Goal: Information Seeking & Learning: Learn about a topic

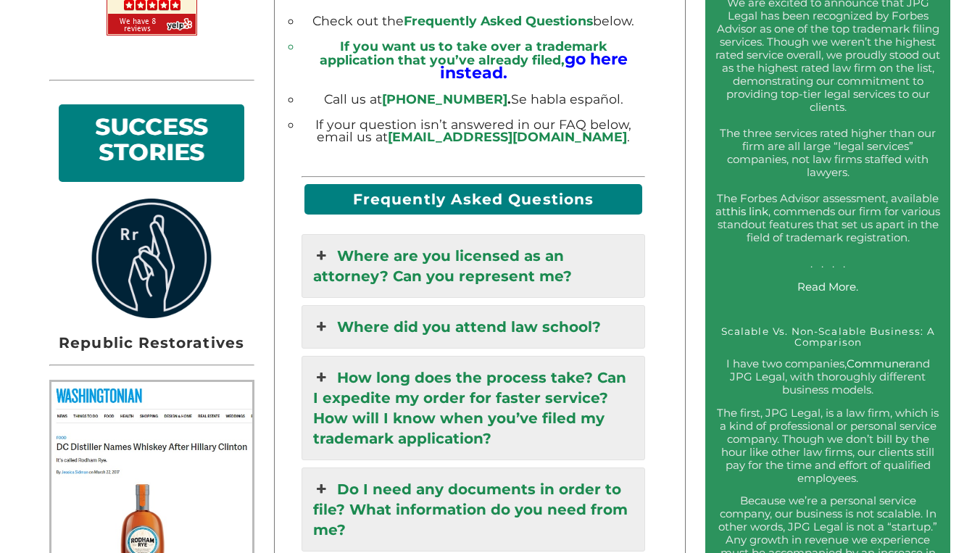
scroll to position [1062, 0]
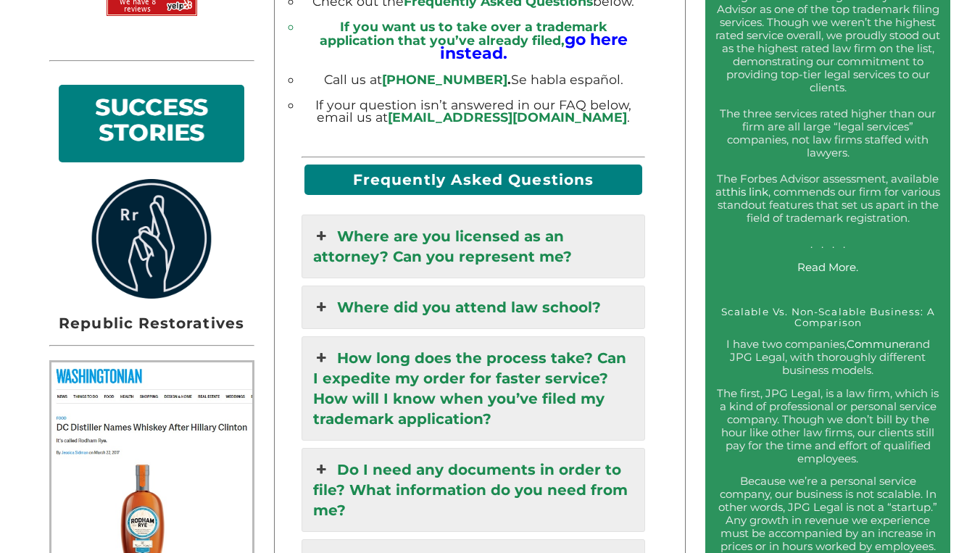
click at [532, 215] on link "Where are you licensed as an attorney? Can you represent me?" at bounding box center [472, 246] width 341 height 62
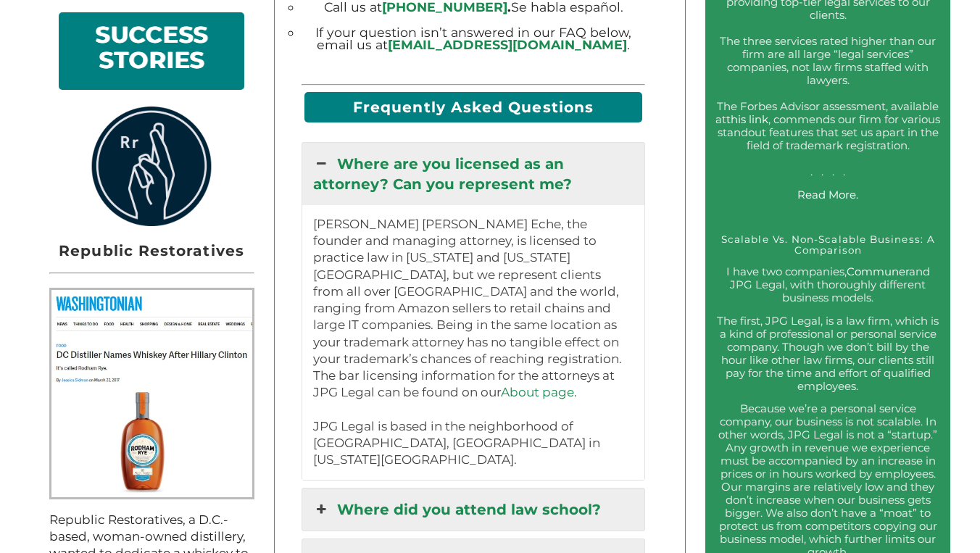
scroll to position [1193, 0]
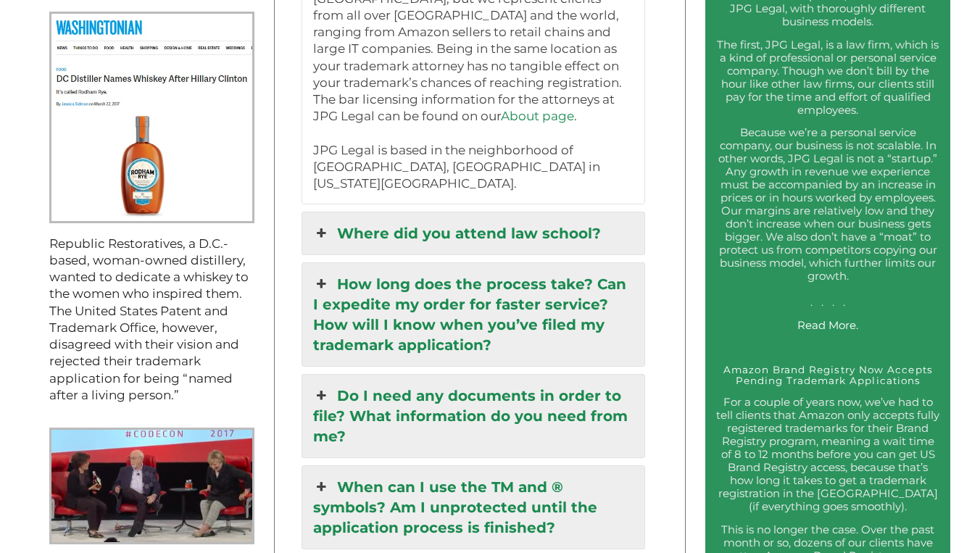
click at [499, 212] on link "Where did you attend law school?" at bounding box center [472, 233] width 341 height 42
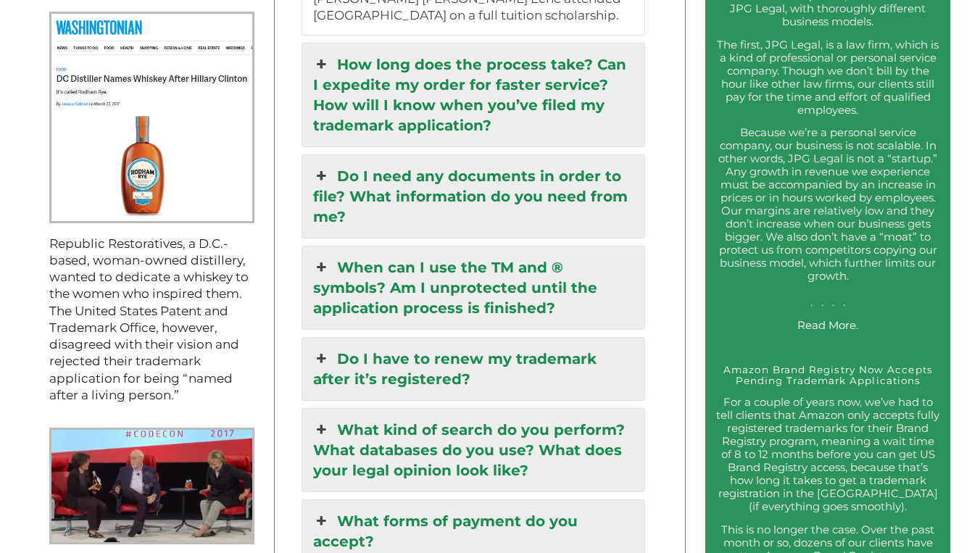
scroll to position [1408, 0]
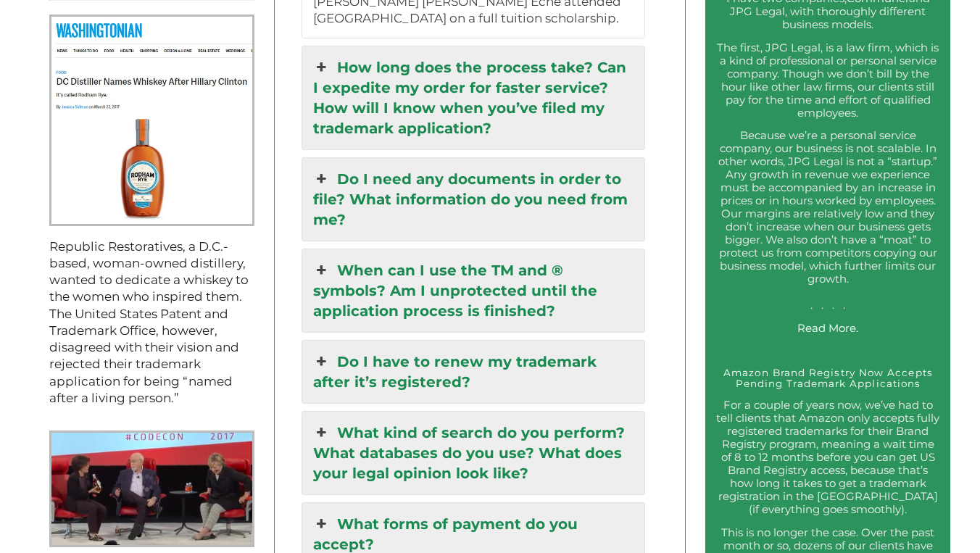
click at [500, 185] on link "Do I need any documents in order to file? What information do you need from me?" at bounding box center [472, 199] width 341 height 83
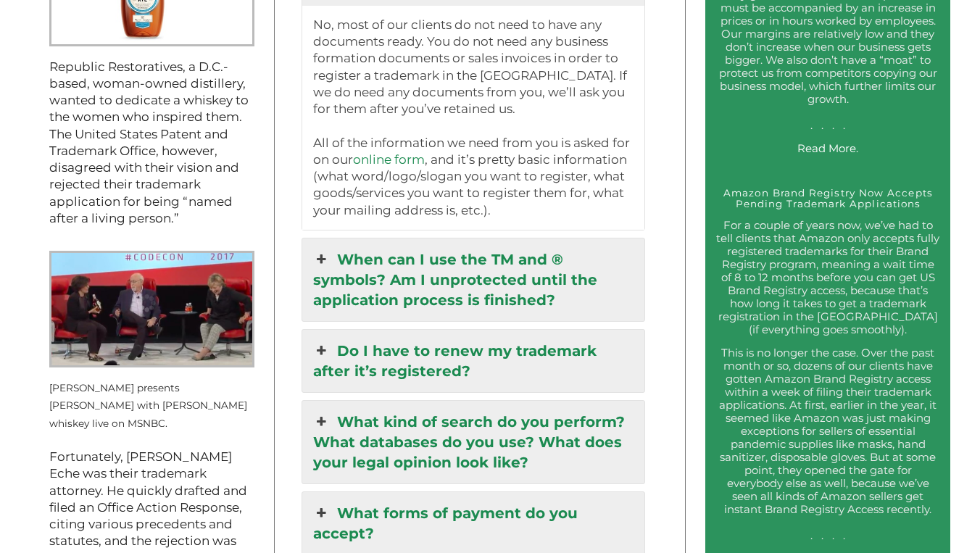
scroll to position [1599, 0]
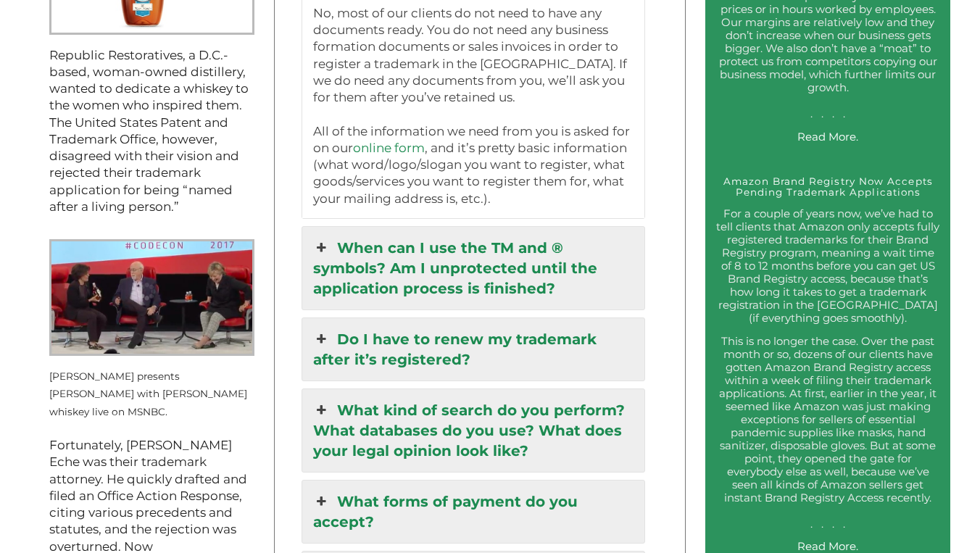
click at [543, 227] on link "When can I use the TM and ® symbols? Am I unprotected until the application pro…" at bounding box center [472, 268] width 341 height 83
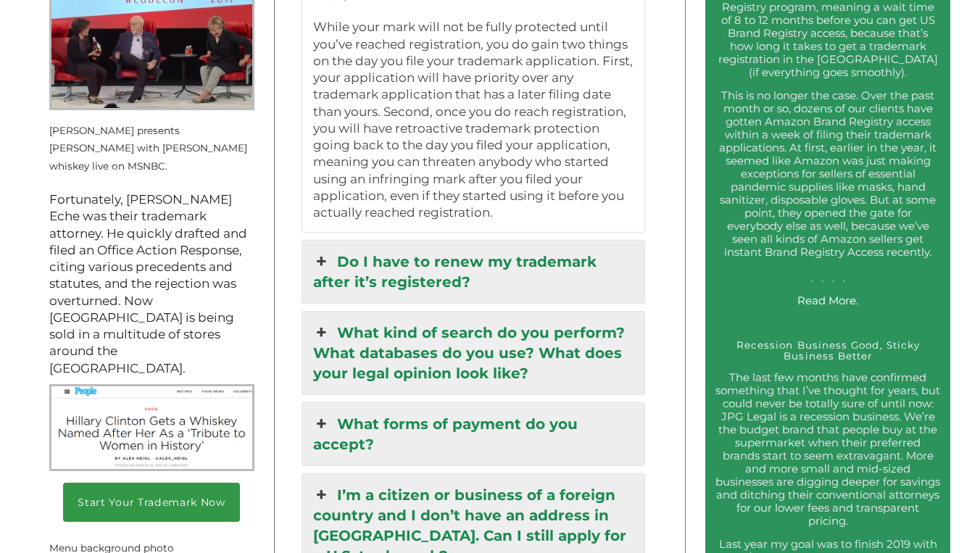
scroll to position [1856, 0]
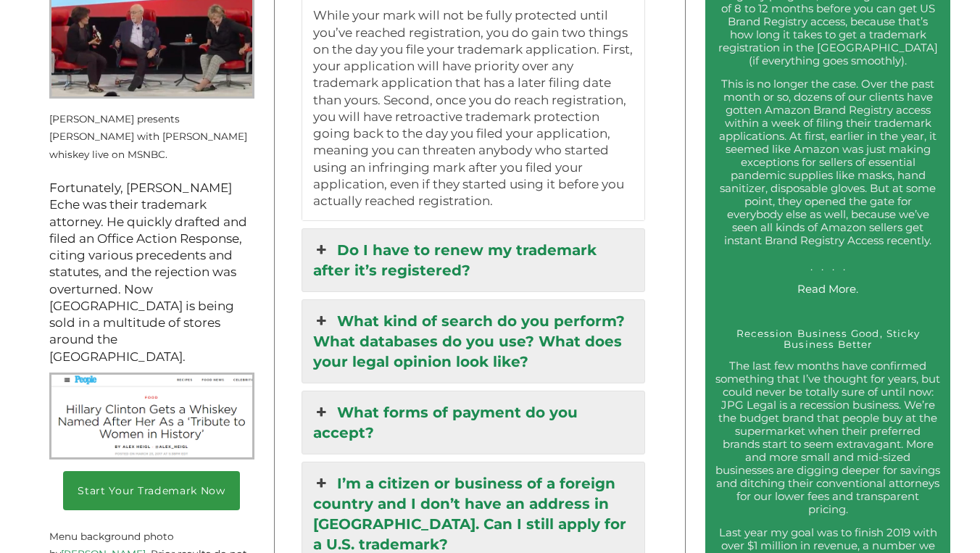
click at [525, 300] on link "What kind of search do you perform? What databases do you use? What does your l…" at bounding box center [472, 341] width 341 height 83
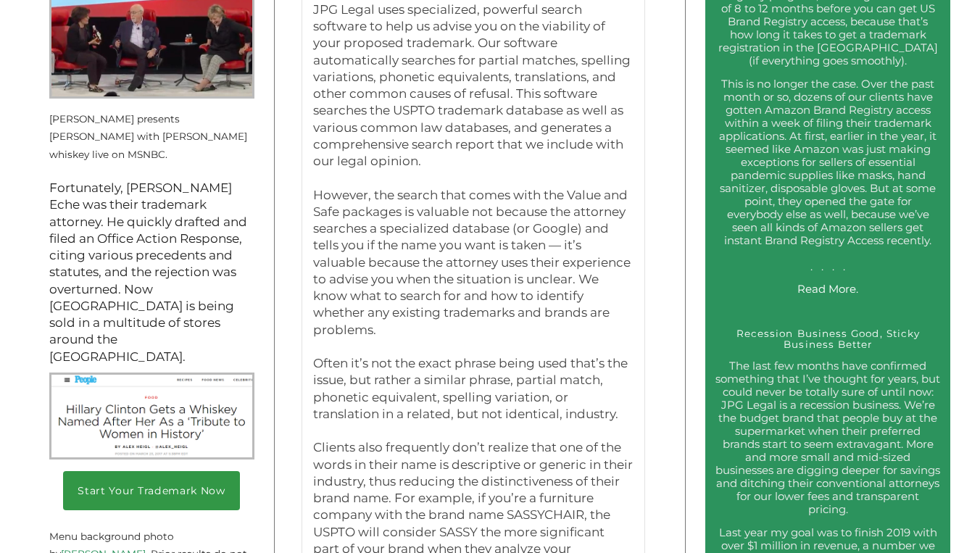
click at [525, 170] on p "JPG Legal uses specialized, powerful search software to help us advise you on t…" at bounding box center [473, 85] width 320 height 169
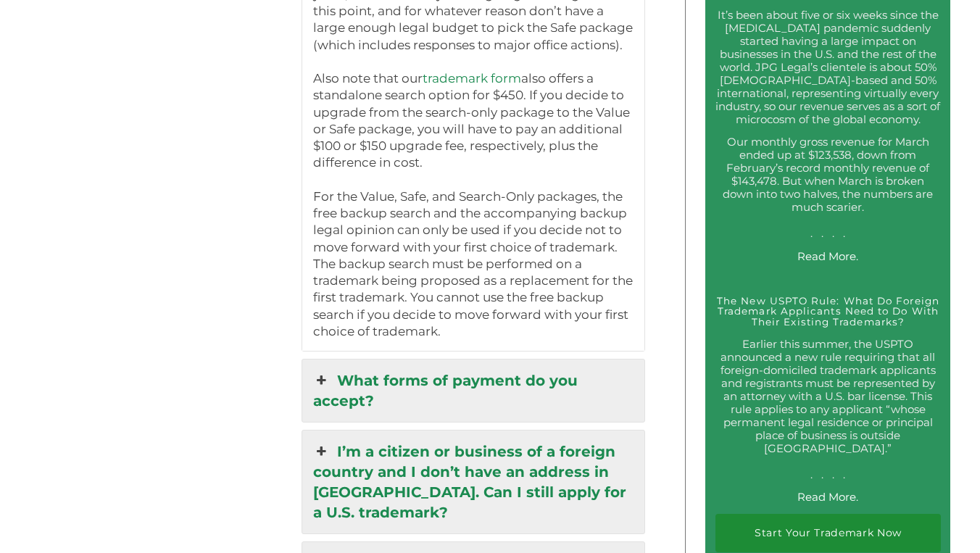
scroll to position [2695, 0]
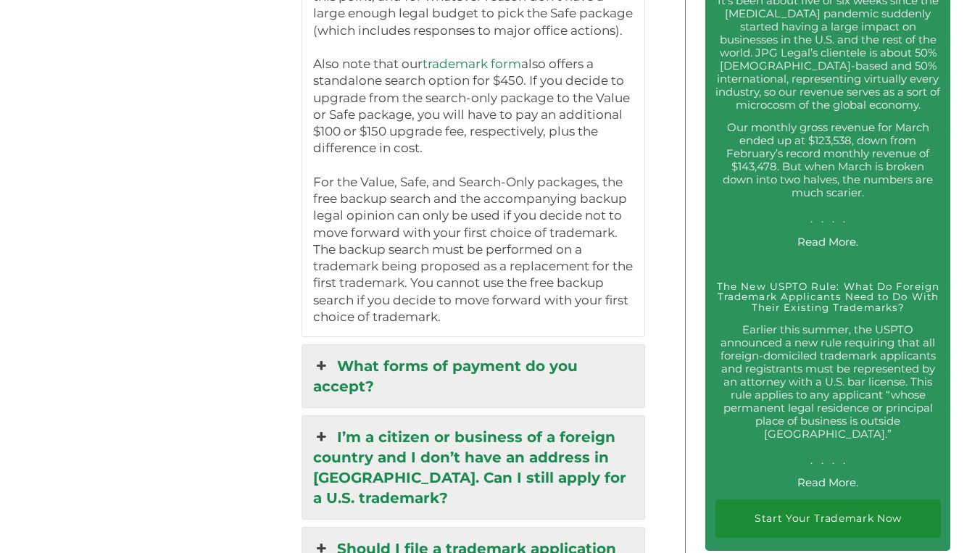
click at [527, 345] on link "What forms of payment do you accept?" at bounding box center [472, 376] width 341 height 62
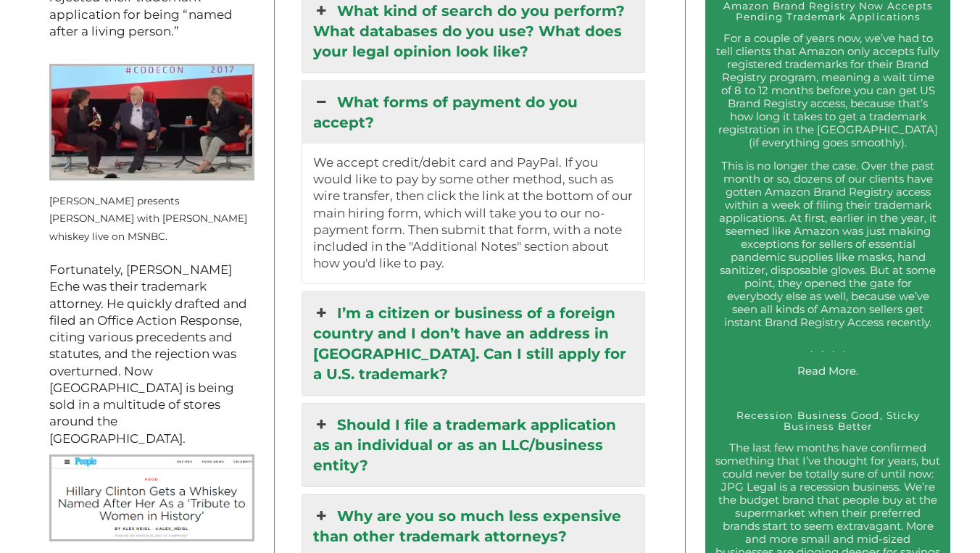
scroll to position [1781, 0]
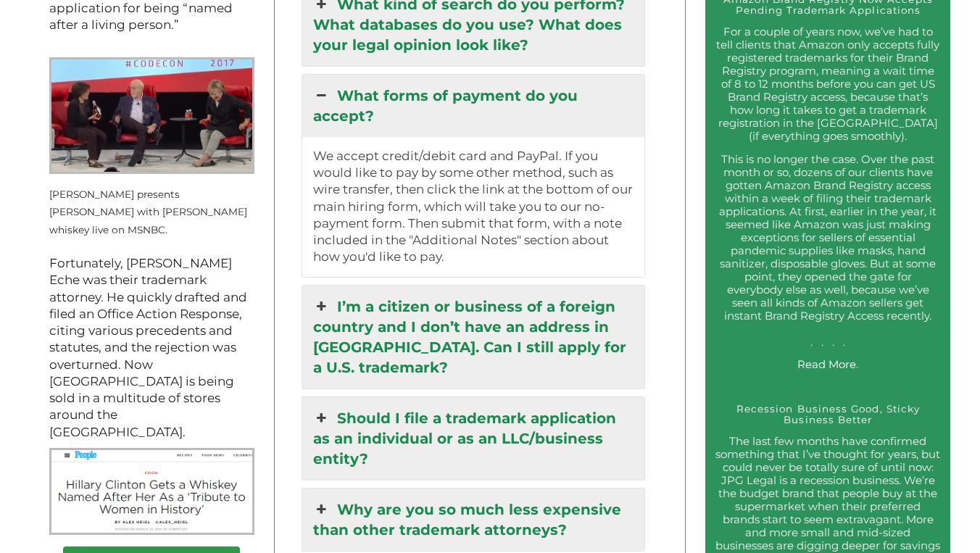
click at [561, 309] on link "I’m a citizen or business of a foreign country and I don’t have an address in […" at bounding box center [472, 336] width 341 height 103
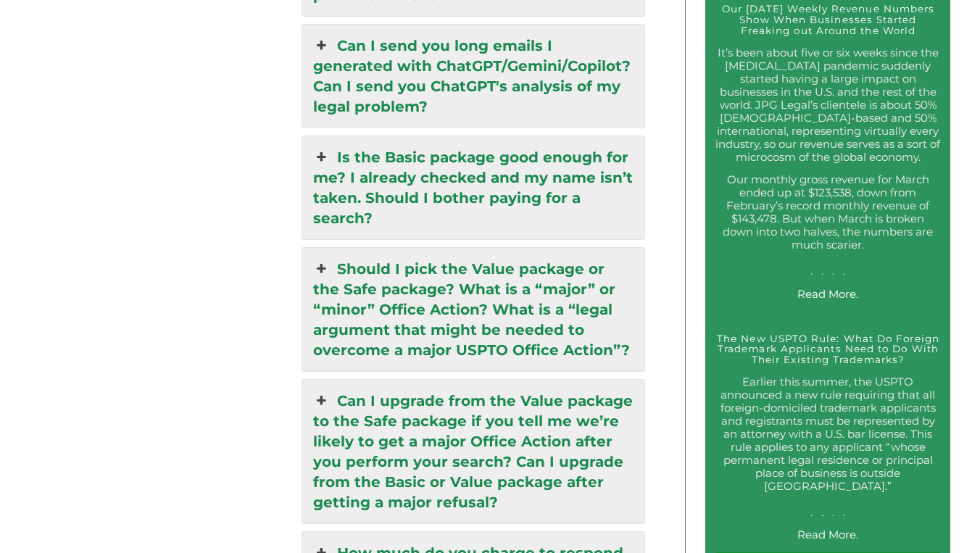
scroll to position [2656, 0]
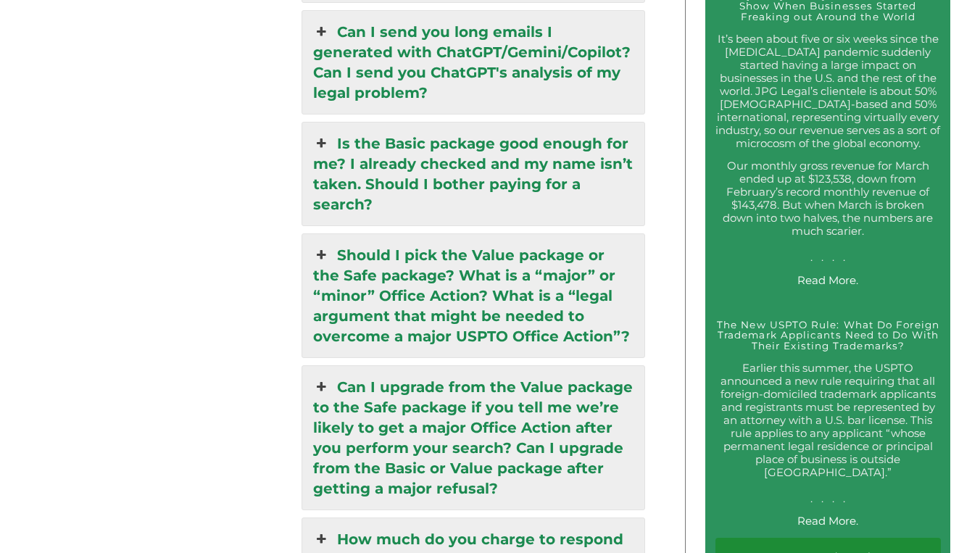
click at [584, 154] on link "Is the Basic package good enough for me? I already checked and my name isn’t ta…" at bounding box center [472, 173] width 341 height 103
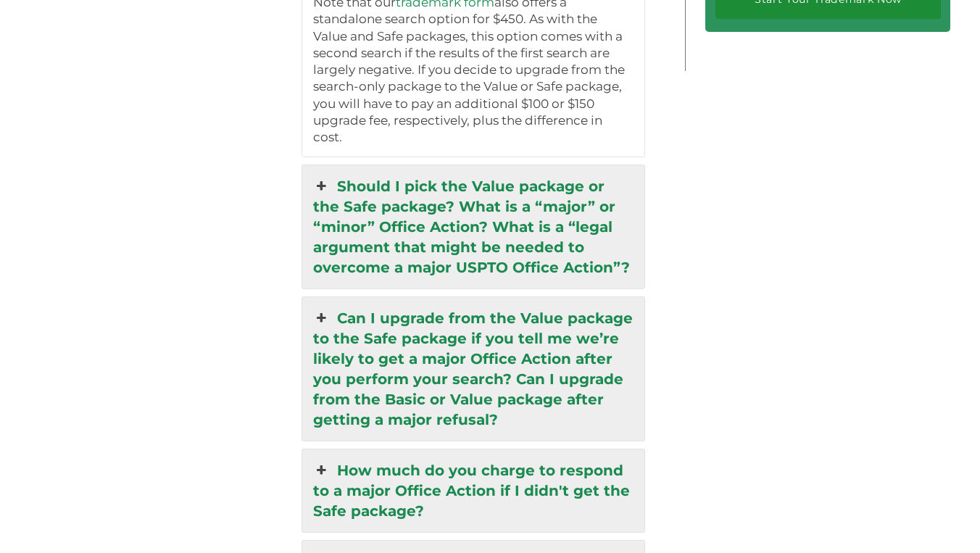
scroll to position [3222, 0]
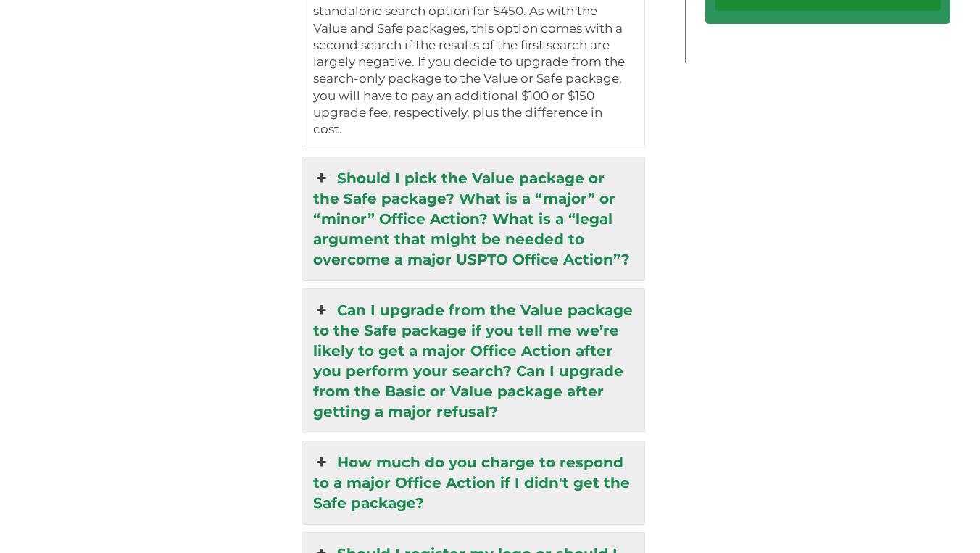
click at [530, 157] on link "Should I pick the Value package or the Safe package? What is a “major” or “mino…" at bounding box center [472, 218] width 341 height 123
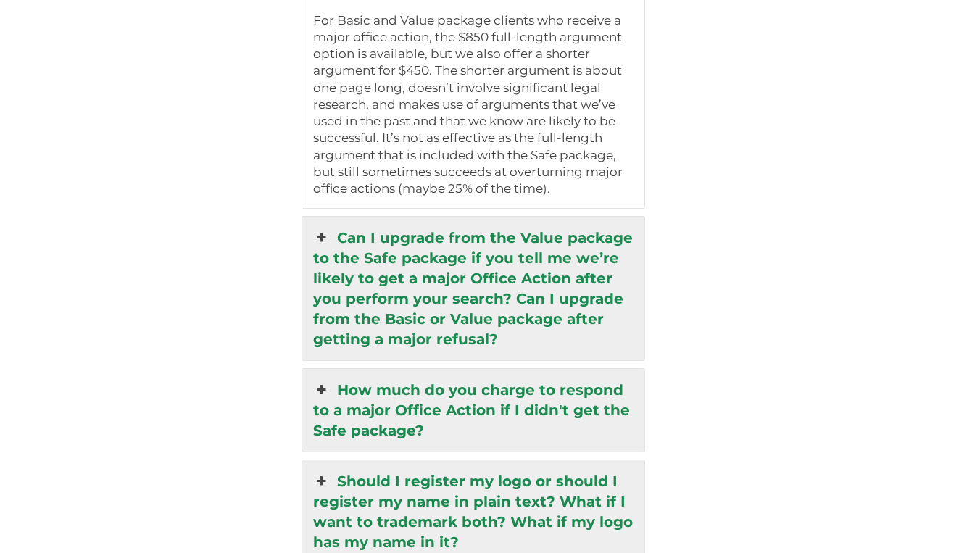
scroll to position [3437, 0]
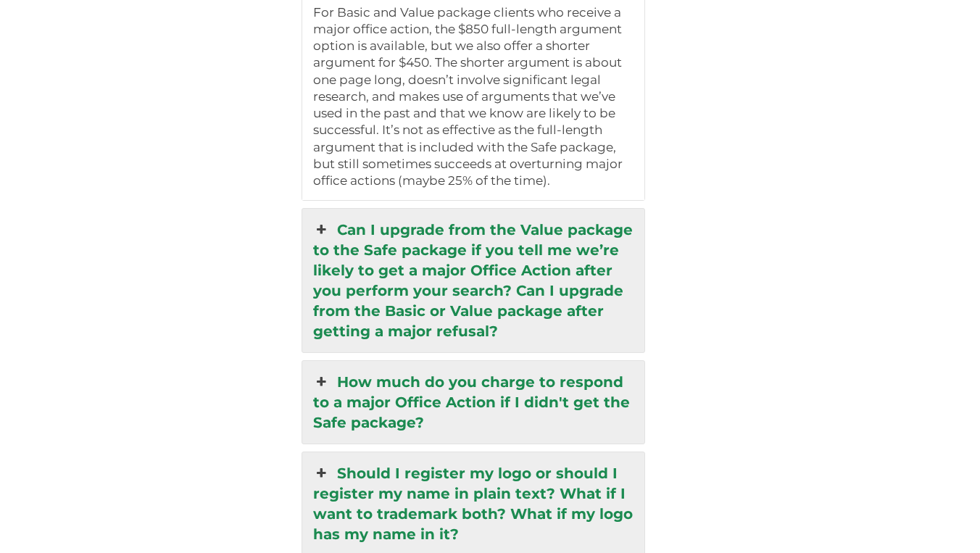
click at [502, 209] on link "Can I upgrade from the Value package to the Safe package if you tell me we’re l…" at bounding box center [472, 280] width 341 height 143
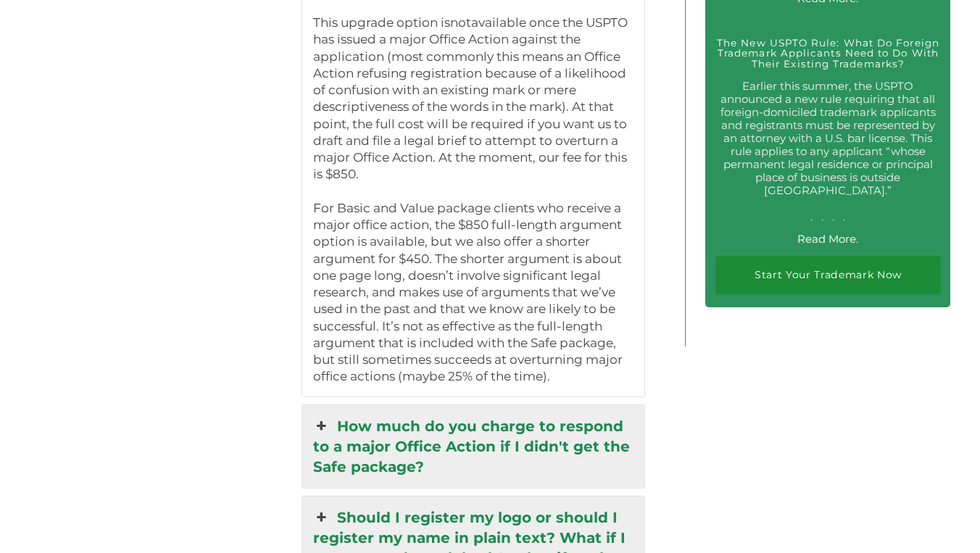
scroll to position [2939, 0]
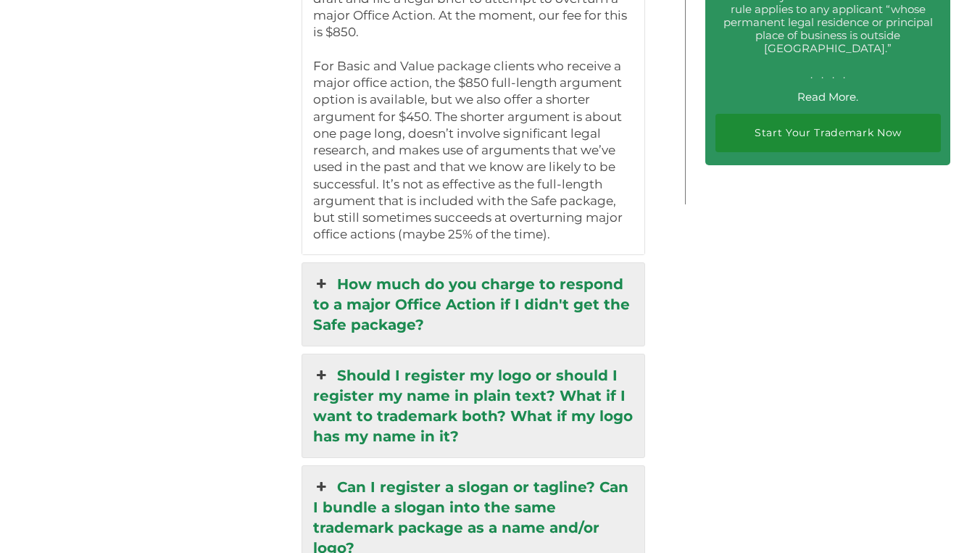
click at [531, 263] on link "How much do you charge to respond to a major Office Action if I didn't get the …" at bounding box center [472, 304] width 341 height 83
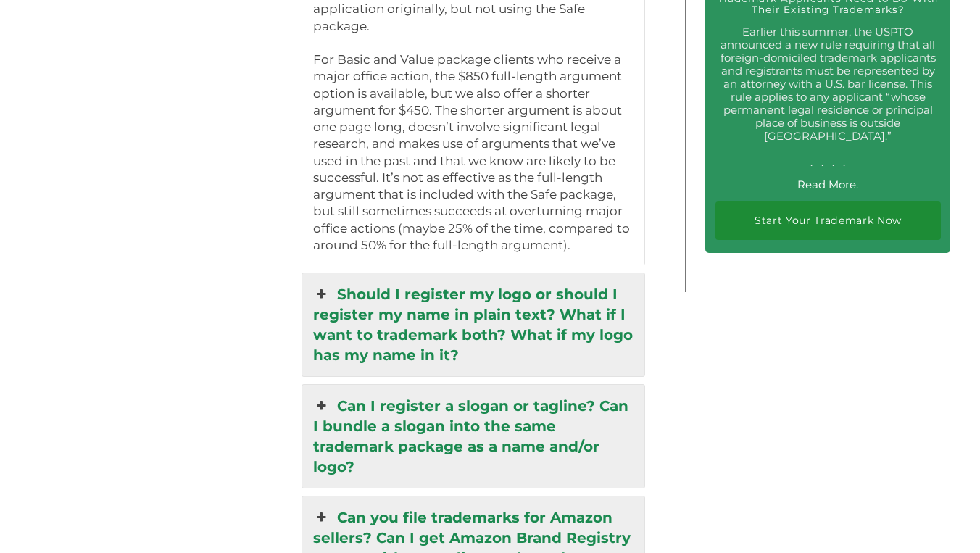
scroll to position [3001, 0]
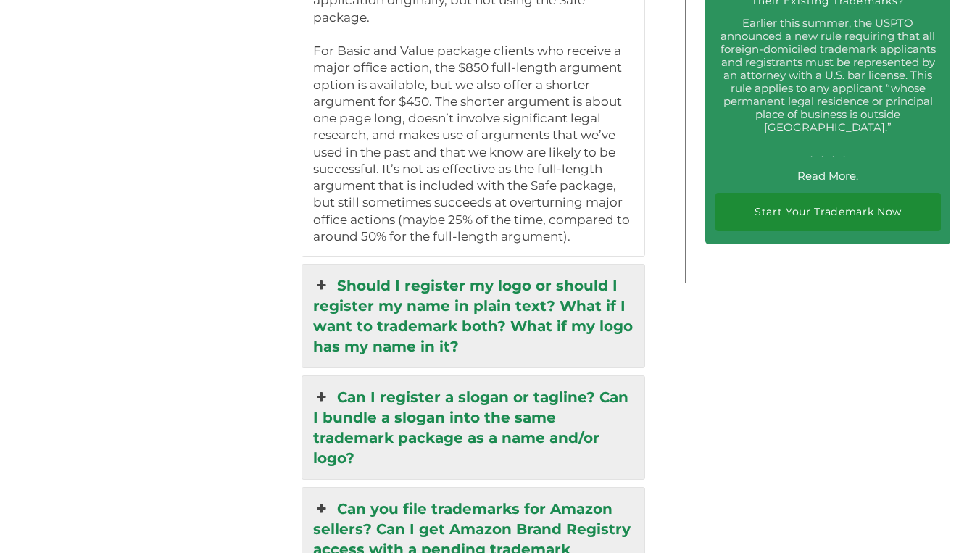
click at [549, 285] on link "Should I register my logo or should I register my name in plain text? What if I…" at bounding box center [472, 315] width 341 height 103
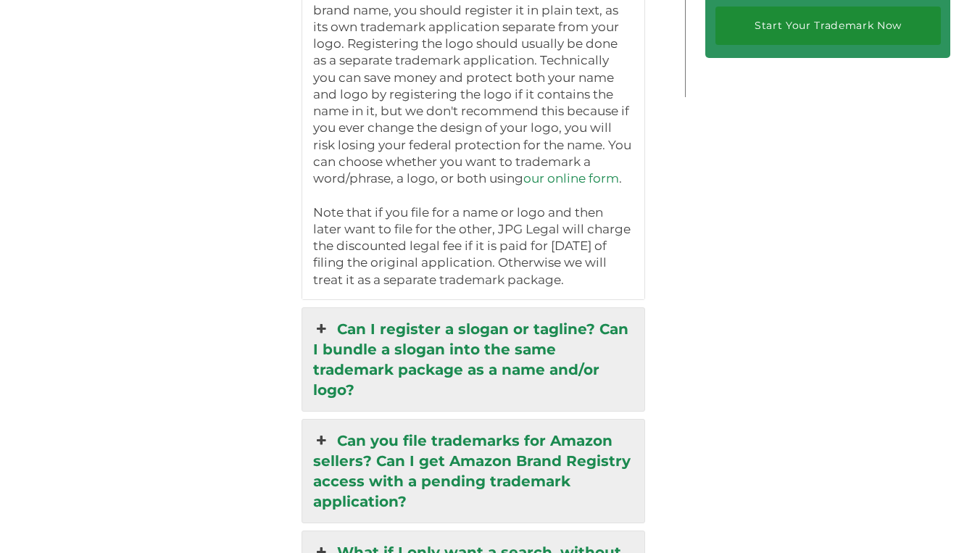
scroll to position [3191, 0]
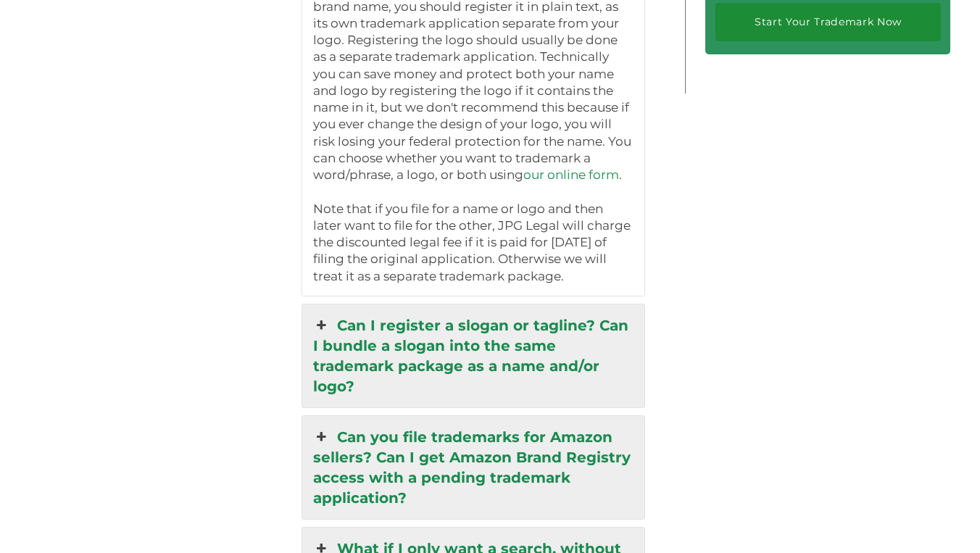
click at [549, 304] on link "Can I register a slogan or tagline? Can I bundle a slogan into the same tradema…" at bounding box center [472, 355] width 341 height 103
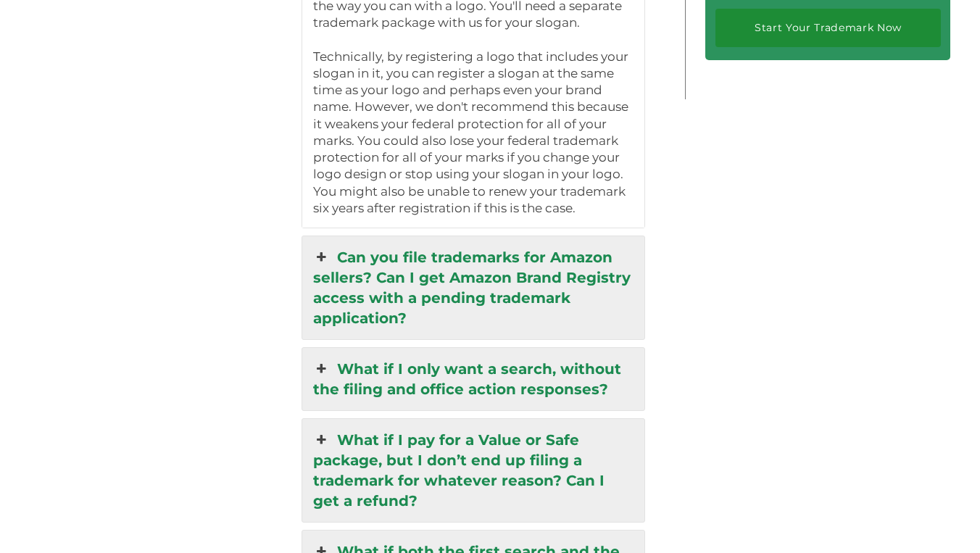
scroll to position [3188, 0]
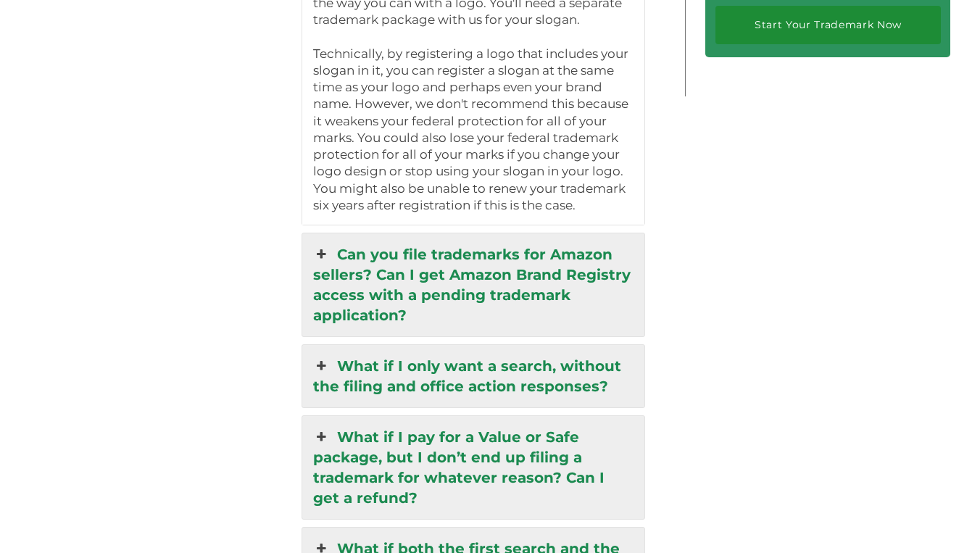
click at [552, 233] on link "Can you file trademarks for Amazon sellers? Can I get Amazon Brand Registry acc…" at bounding box center [472, 284] width 341 height 103
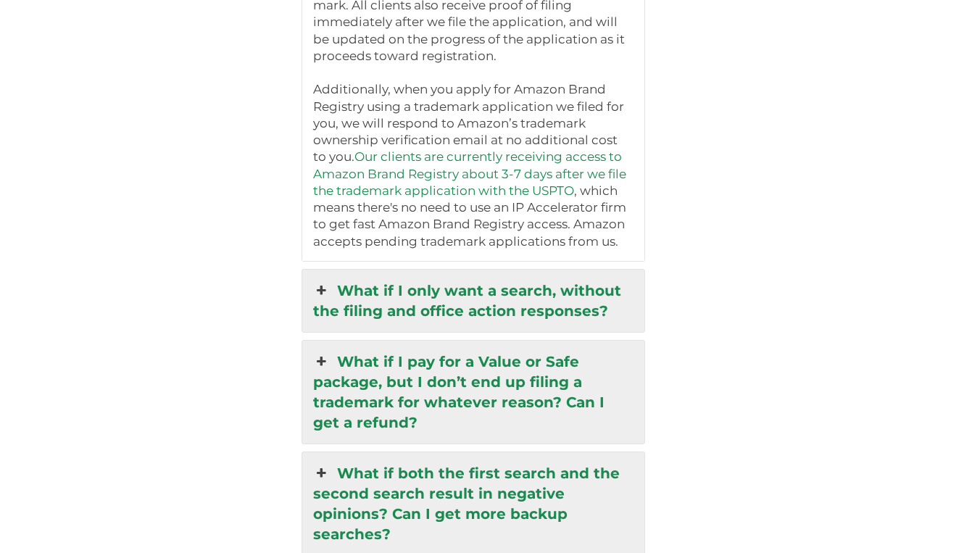
scroll to position [3325, 0]
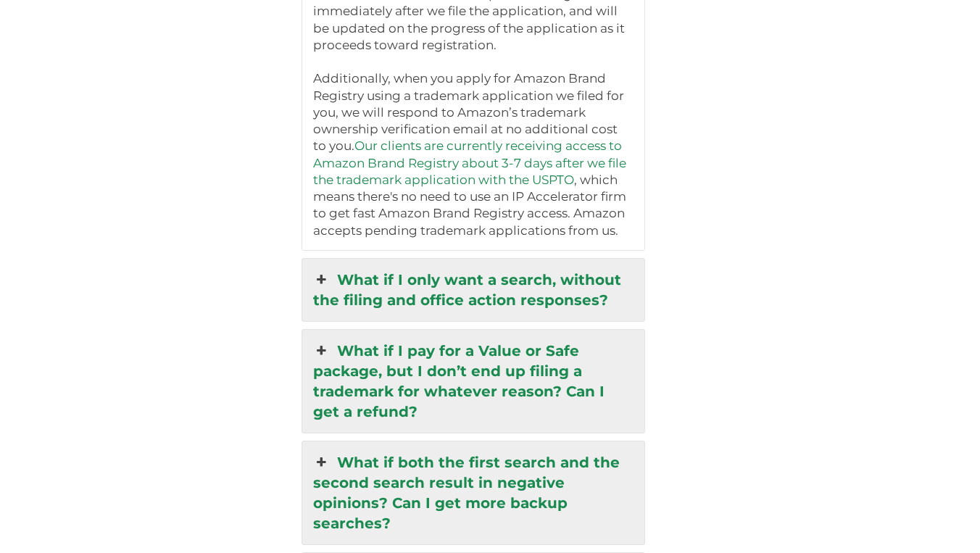
click at [572, 259] on link "What if I only want a search, without the filing and office action responses?" at bounding box center [472, 290] width 341 height 62
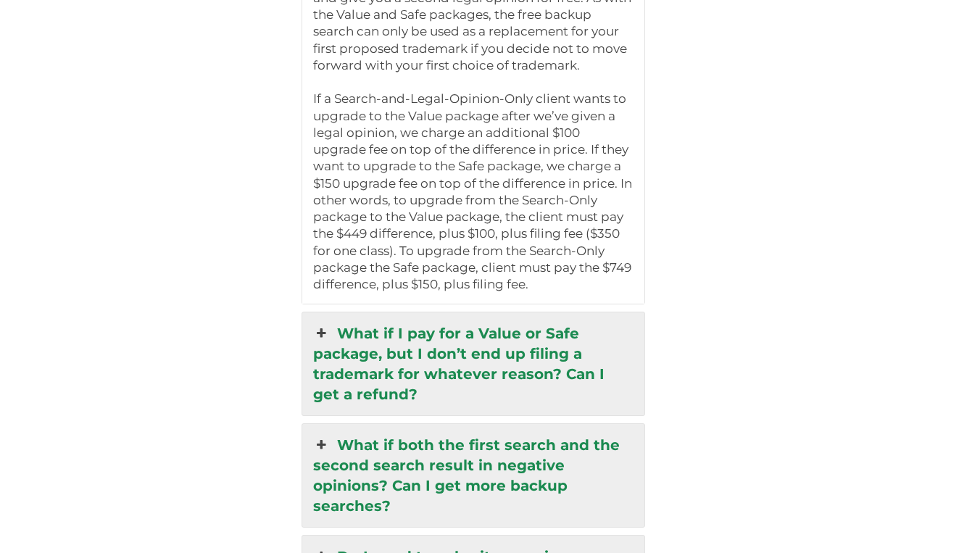
scroll to position [3006, 0]
